Goal: Information Seeking & Learning: Learn about a topic

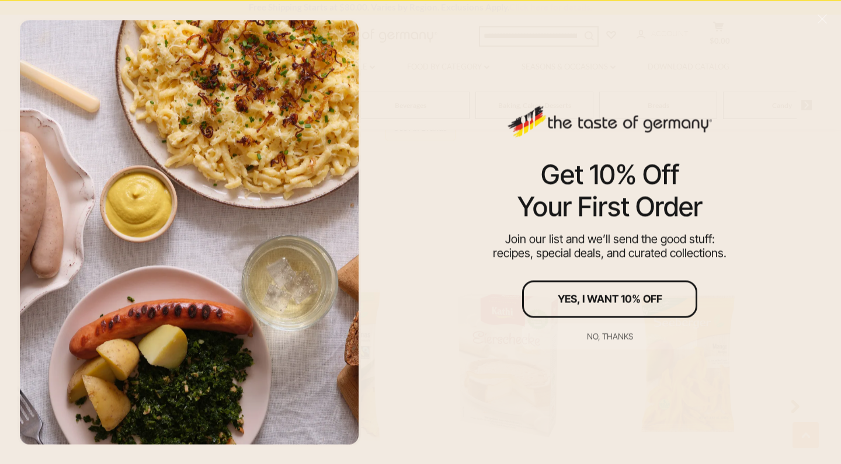
scroll to position [771, 0]
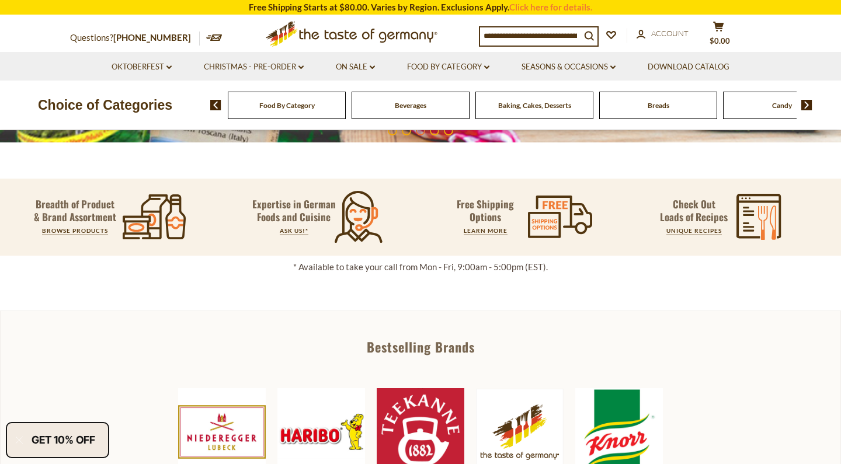
scroll to position [385, 0]
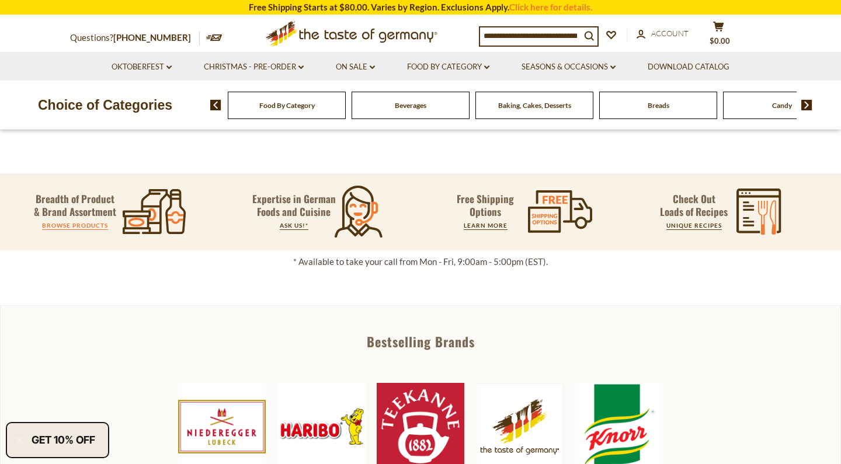
click at [69, 226] on li "Breadth of Product & Brand Assortment BROWSE PRODUCTS" at bounding box center [114, 212] width 203 height 52
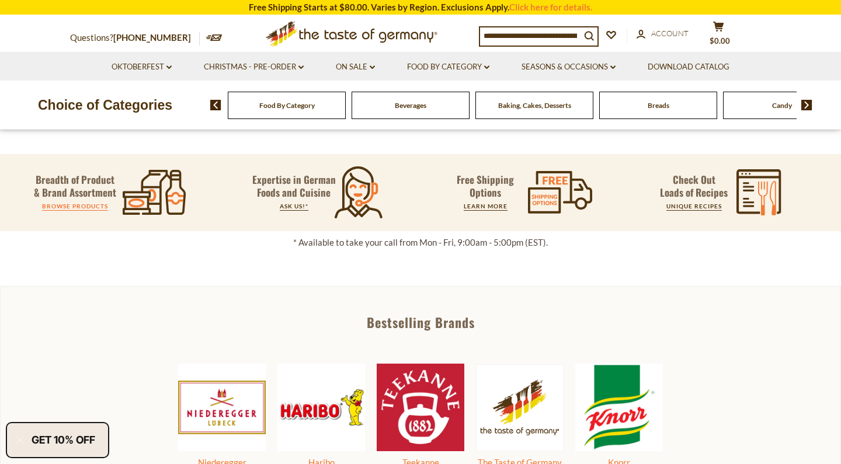
click at [75, 205] on link "BROWSE PRODUCTS" at bounding box center [75, 206] width 66 height 7
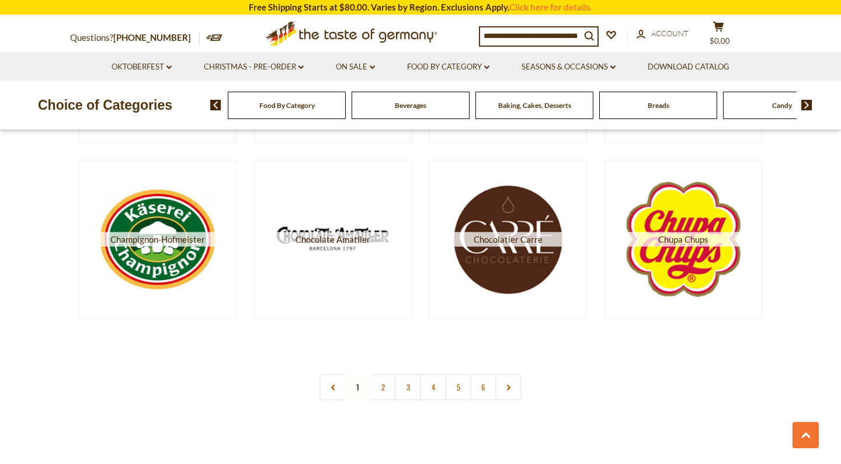
scroll to position [2075, 0]
click at [359, 387] on nav "1 2 3 4 5 6" at bounding box center [421, 387] width 202 height 26
click at [381, 389] on link "2" at bounding box center [383, 387] width 26 height 26
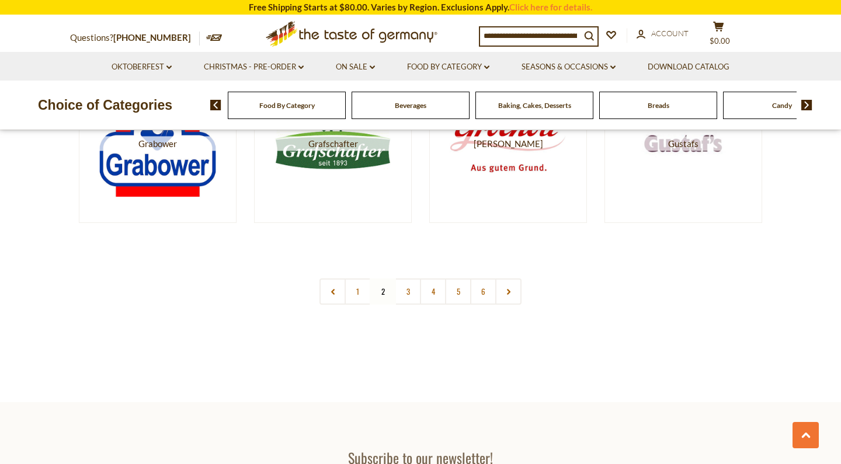
scroll to position [2173, 0]
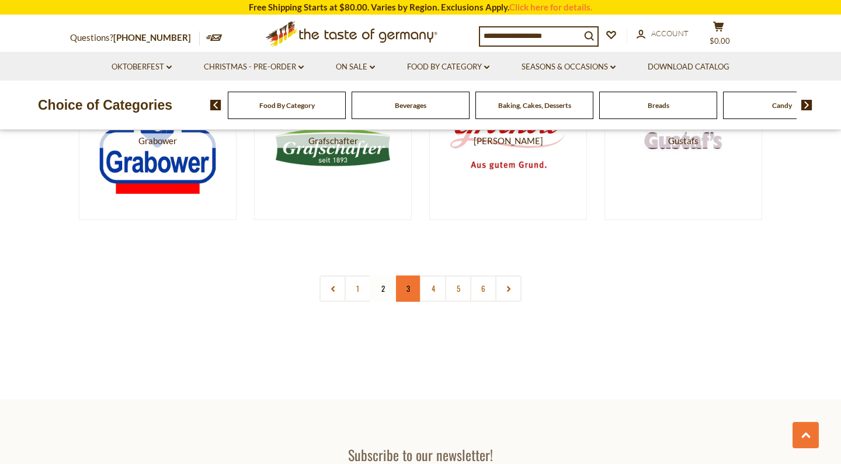
click at [404, 288] on link "3" at bounding box center [408, 289] width 26 height 26
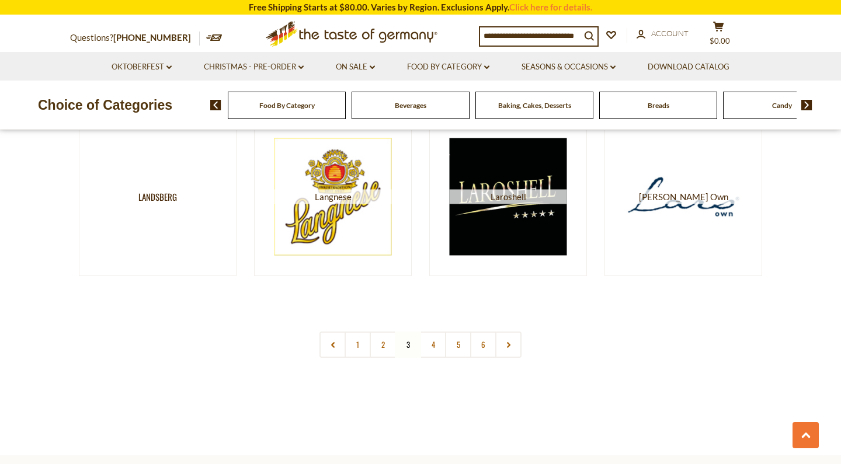
scroll to position [2116, 0]
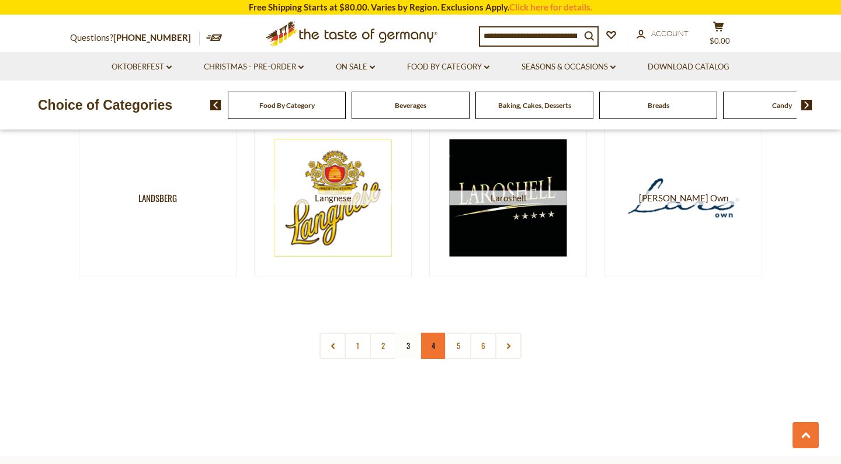
click at [432, 342] on link "4" at bounding box center [433, 346] width 26 height 26
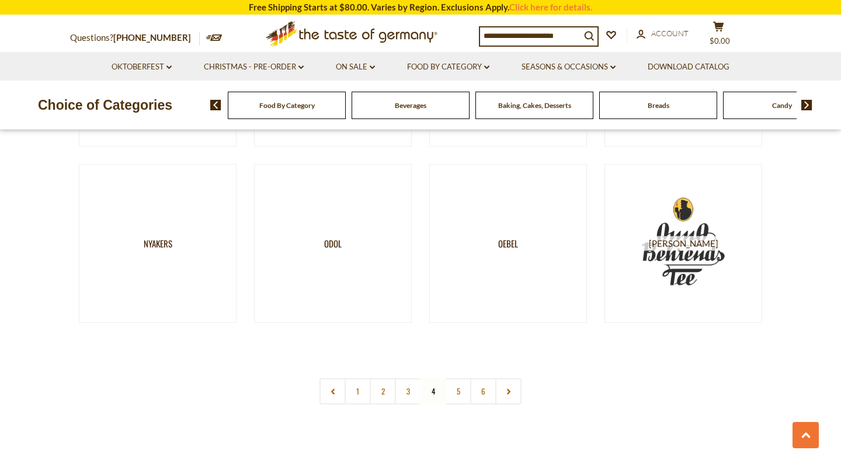
scroll to position [2080, 0]
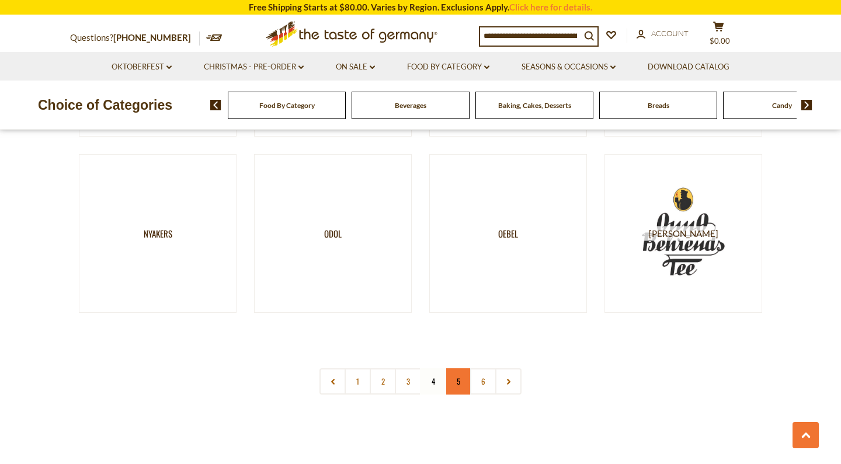
click at [460, 378] on link "5" at bounding box center [458, 382] width 26 height 26
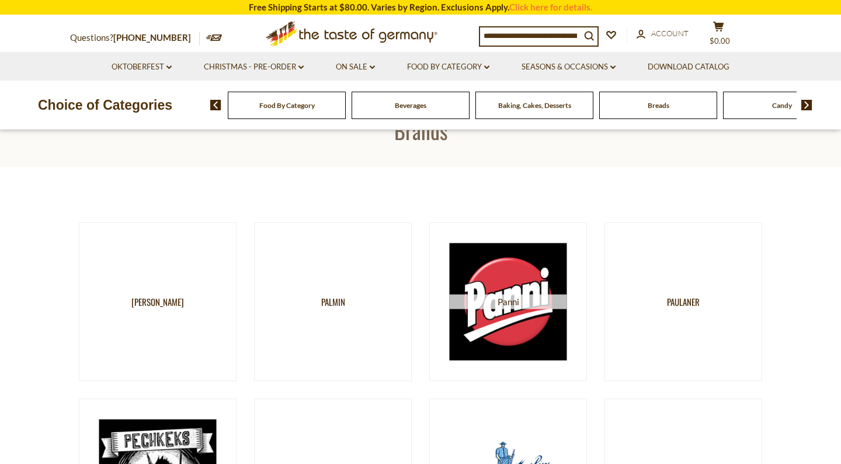
scroll to position [43, 0]
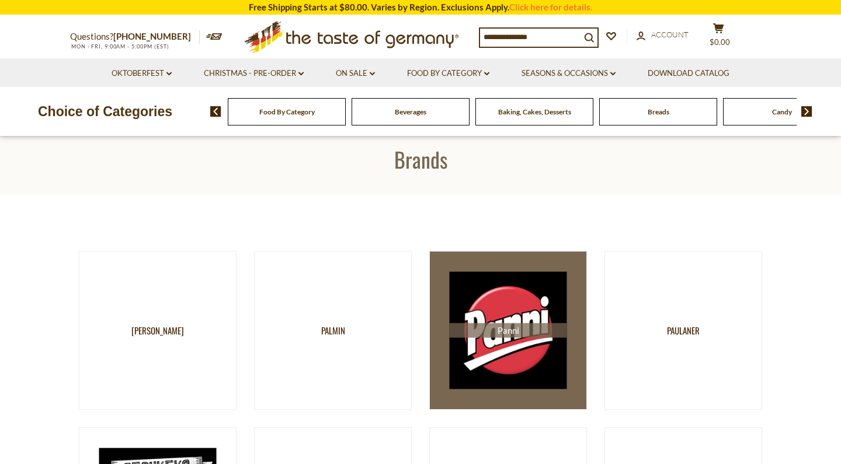
click at [493, 325] on span "Panni" at bounding box center [508, 330] width 117 height 15
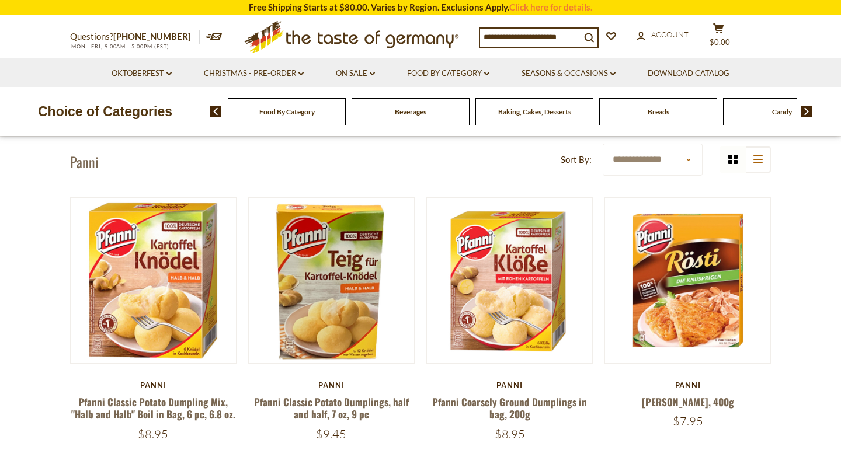
scroll to position [23, 0]
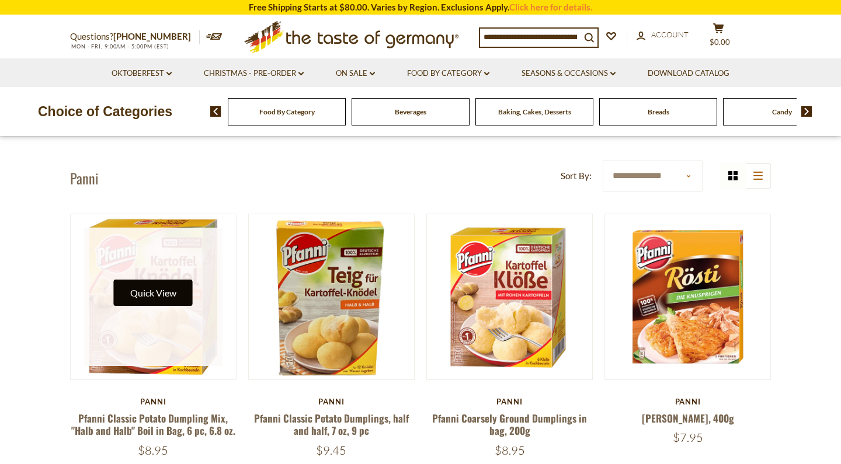
click at [139, 298] on button "Quick View" at bounding box center [153, 293] width 79 height 26
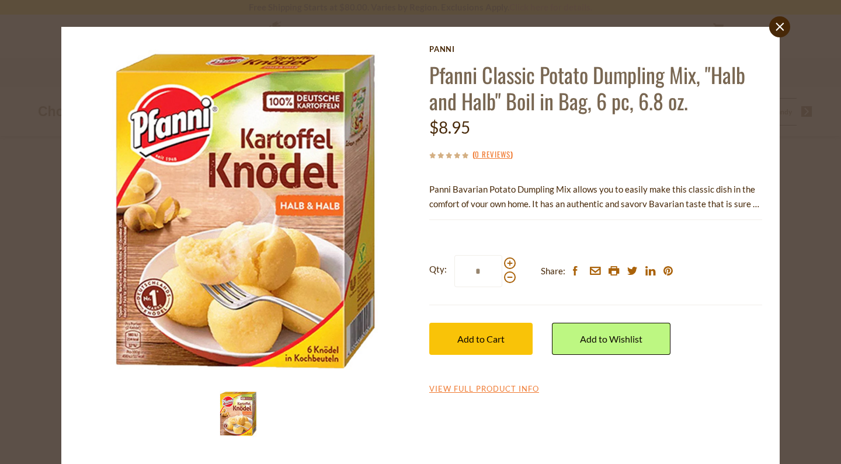
scroll to position [15, 0]
